Goal: Task Accomplishment & Management: Manage account settings

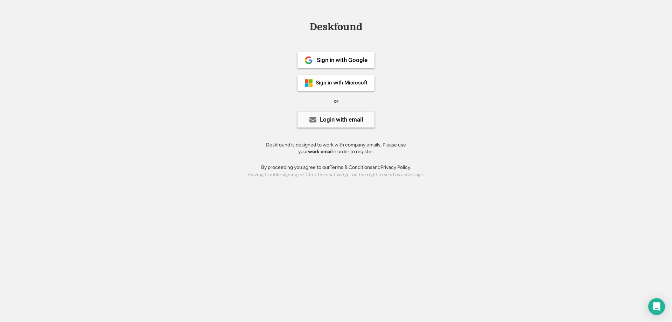
click at [331, 120] on div "Login with email" at bounding box center [341, 120] width 43 height 6
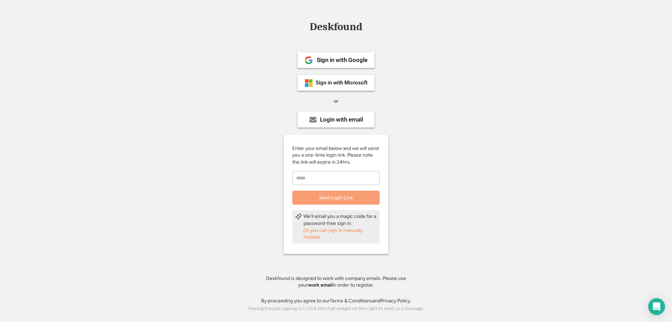
click at [328, 182] on input "email" at bounding box center [336, 178] width 88 height 14
click at [338, 60] on div "Sign in with Google" at bounding box center [342, 60] width 51 height 6
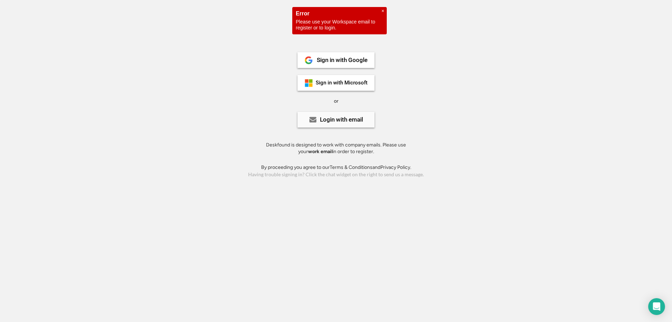
click at [329, 121] on div "Login with email" at bounding box center [341, 120] width 43 height 6
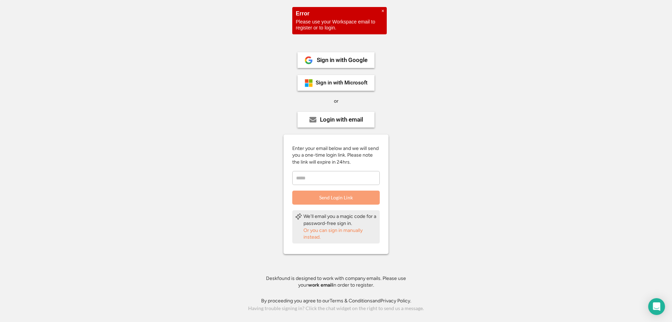
click at [325, 179] on input "email" at bounding box center [336, 178] width 88 height 14
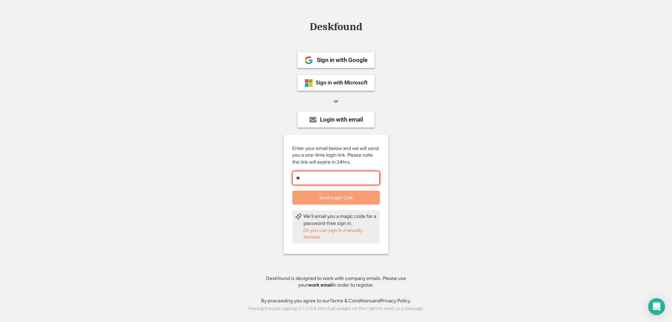
type input "*"
type input "**********"
click at [327, 196] on button "Send Login Link" at bounding box center [336, 197] width 88 height 14
